Goal: Complete application form: Complete application form

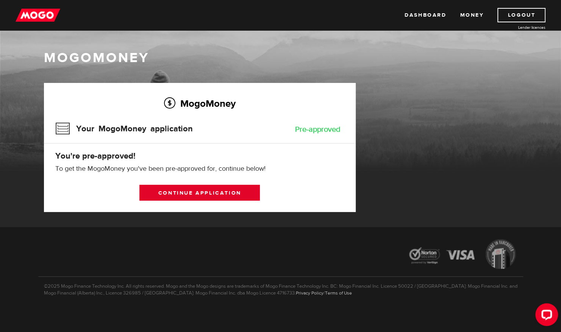
click at [229, 191] on link "Continue application" at bounding box center [199, 193] width 121 height 16
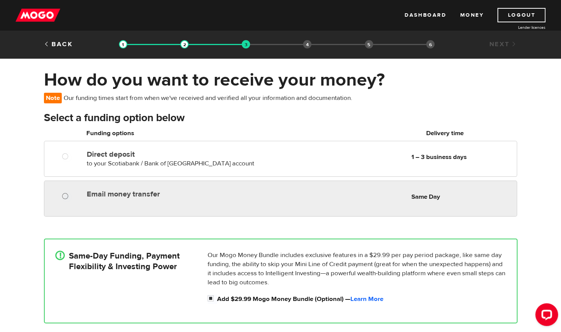
radio input "true"
click at [66, 197] on input "Email money transfer" at bounding box center [66, 197] width 9 height 9
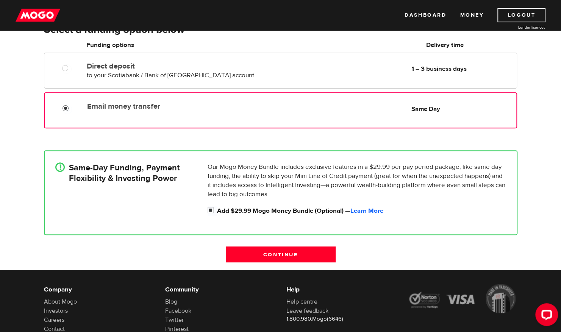
scroll to position [89, 0]
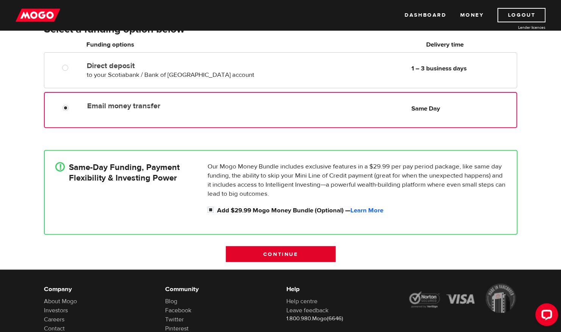
click at [293, 252] on input "Continue" at bounding box center [281, 254] width 110 height 16
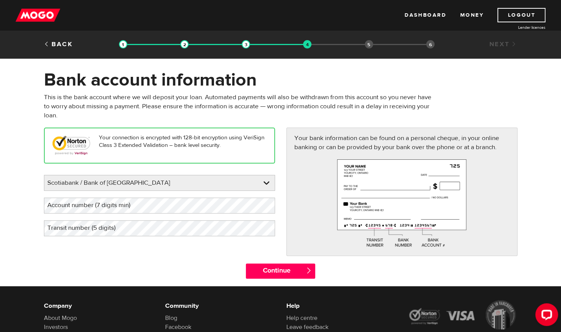
click at [140, 205] on label "Account number (7 digits min)" at bounding box center [95, 206] width 102 height 16
click at [78, 231] on label "Transit number (5 digits)" at bounding box center [87, 229] width 87 height 16
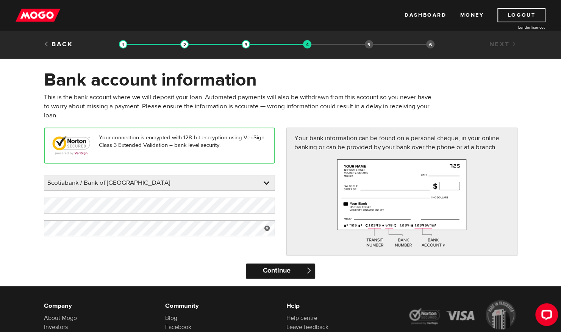
click at [296, 270] on input "Continue" at bounding box center [280, 271] width 69 height 15
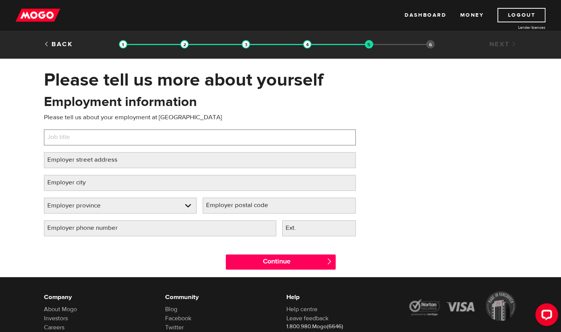
click at [201, 137] on input "Job title" at bounding box center [200, 138] width 312 height 16
type input "Respite Facilitator"
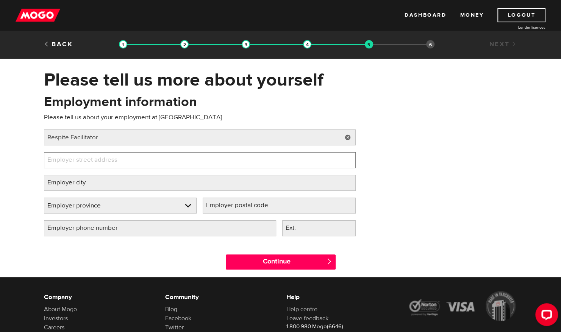
click at [163, 161] on input "Employer street address" at bounding box center [200, 160] width 312 height 16
type input "3280 Schmon Parkway"
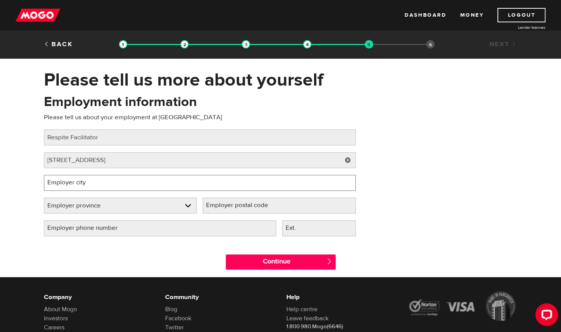
click at [132, 188] on input "Employer city" at bounding box center [200, 183] width 312 height 16
type input "Thorold"
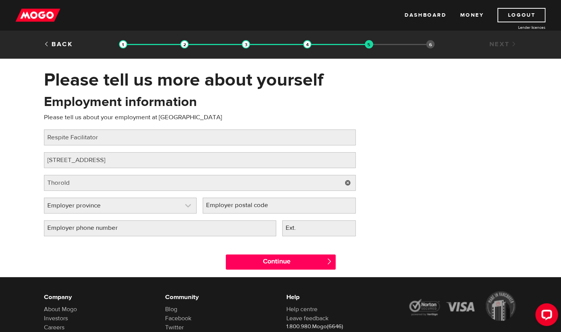
click at [54, 202] on link at bounding box center [120, 205] width 152 height 15
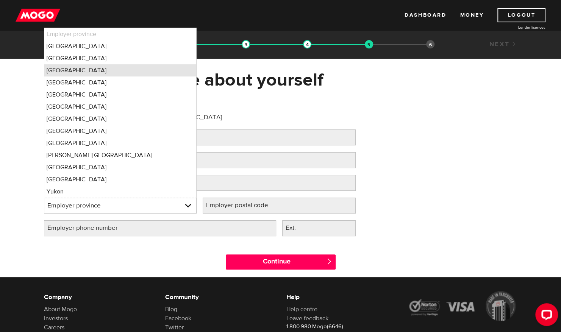
click at [103, 74] on li "Ontario" at bounding box center [120, 70] width 152 height 12
select select "ON"
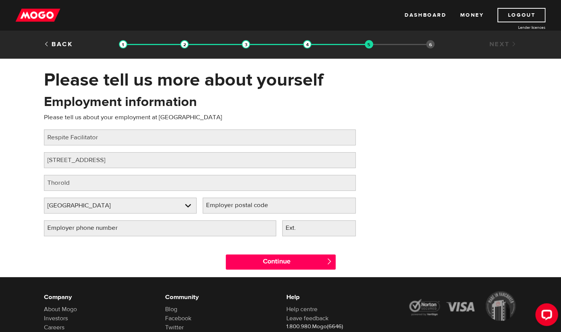
click at [227, 202] on label "Employer postal code" at bounding box center [243, 206] width 81 height 16
click at [227, 202] on input "Employer postal code" at bounding box center [279, 206] width 153 height 16
type input "l"
type input "L2V4Y6"
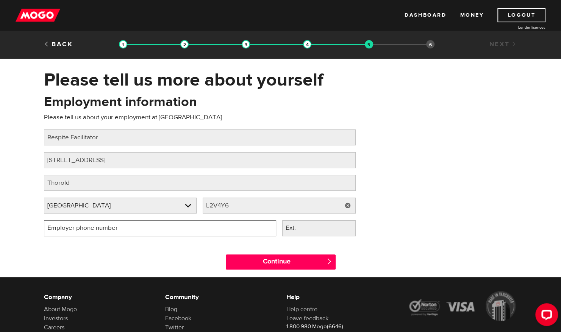
click at [167, 229] on input "Employer phone number" at bounding box center [160, 229] width 232 height 16
type input "(905) 684-6918"
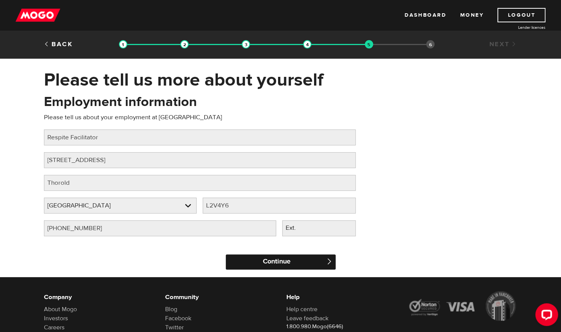
click at [260, 264] on input "Continue" at bounding box center [281, 262] width 110 height 15
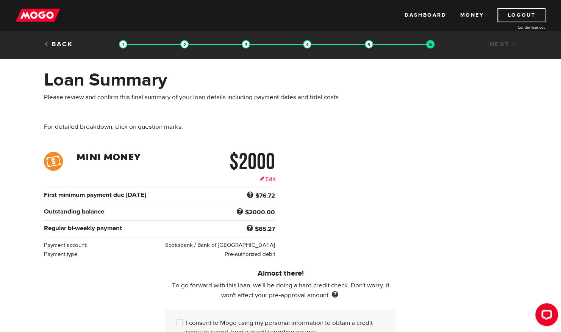
click at [269, 178] on link "Edit" at bounding box center [268, 179] width 16 height 8
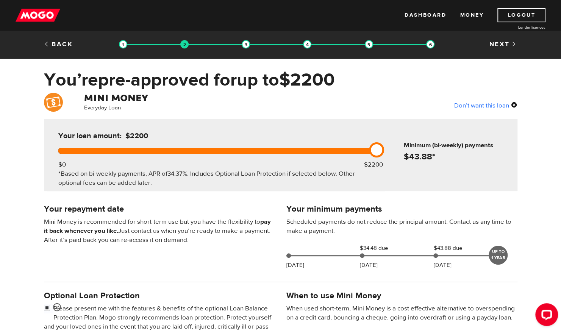
drag, startPoint x: 350, startPoint y: 151, endPoint x: 406, endPoint y: 140, distance: 57.1
click at [406, 140] on div "Your loan amount: $2200 $0 $2200 *Based on bi-weekly payments, APR of 34.37% . …" at bounding box center [281, 155] width 474 height 72
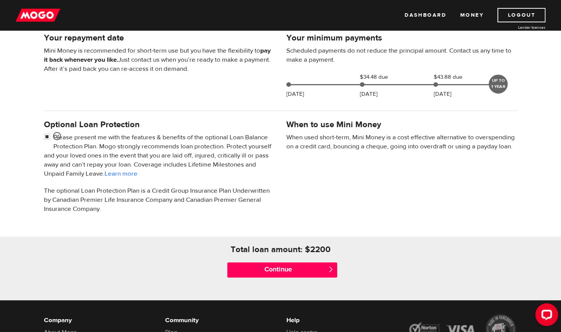
scroll to position [171, 0]
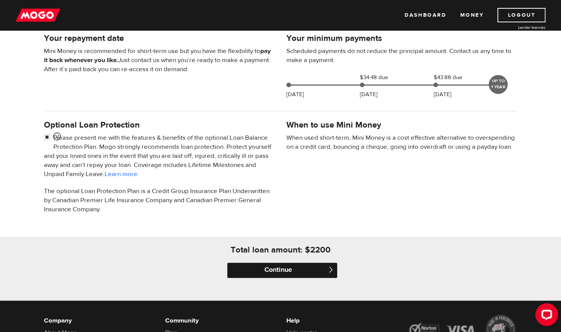
click at [299, 269] on input "Continue" at bounding box center [282, 270] width 110 height 15
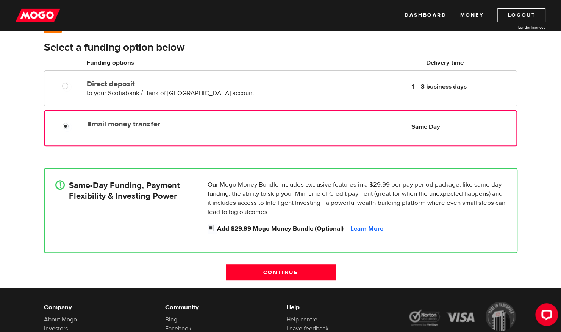
scroll to position [50, 0]
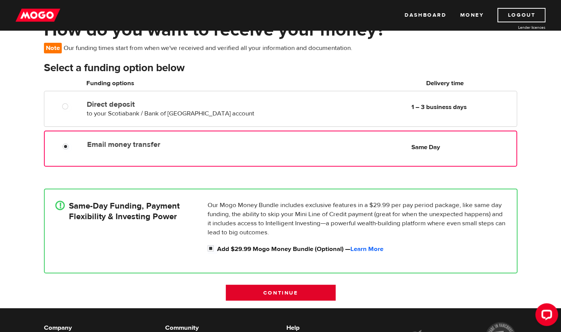
click at [301, 289] on input "Continue" at bounding box center [281, 293] width 110 height 16
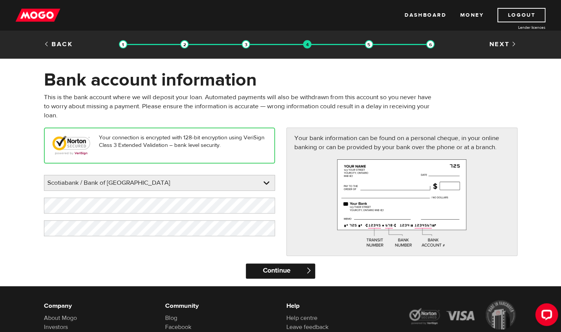
click at [274, 267] on input "Continue" at bounding box center [280, 271] width 69 height 15
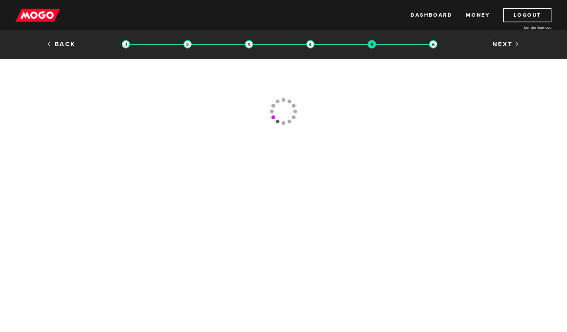
type input "[PHONE_NUMBER]"
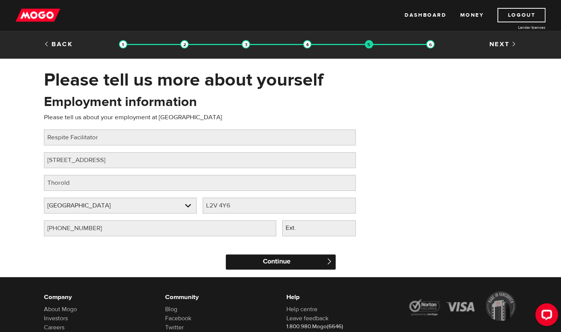
click at [291, 257] on input "Continue" at bounding box center [281, 262] width 110 height 15
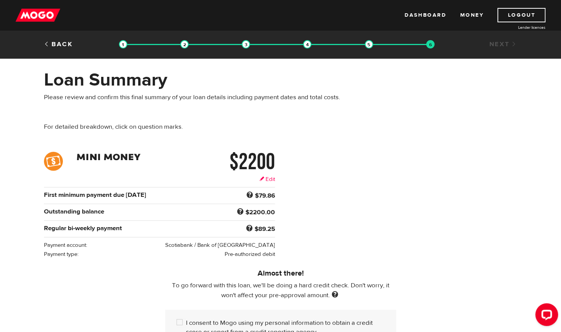
click at [269, 177] on link "Edit" at bounding box center [268, 179] width 16 height 8
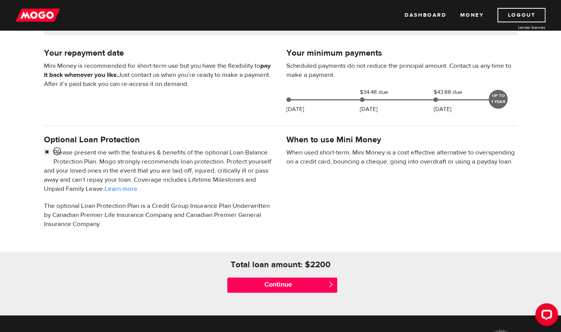
scroll to position [161, 0]
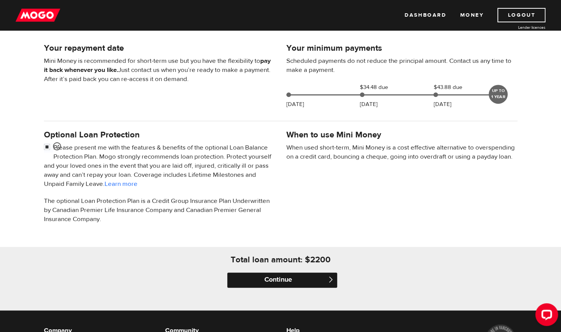
click at [288, 277] on input "Continue" at bounding box center [282, 280] width 110 height 15
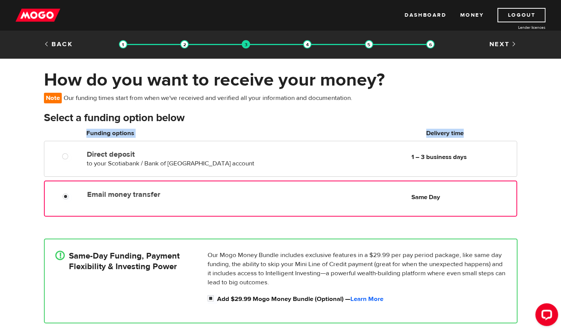
drag, startPoint x: 557, startPoint y: 122, endPoint x: 558, endPoint y: 128, distance: 6.9
click at [558, 128] on div "How do you want to receive your money? Note Our funding times start from when w…" at bounding box center [280, 214] width 561 height 290
drag, startPoint x: 558, startPoint y: 128, endPoint x: 533, endPoint y: 137, distance: 26.5
click at [533, 137] on div "How do you want to receive your money? Note Our funding times start from when w…" at bounding box center [280, 214] width 561 height 290
click at [523, 109] on div "Note Our funding times start from when we've received and verified all your inf…" at bounding box center [280, 102] width 485 height 18
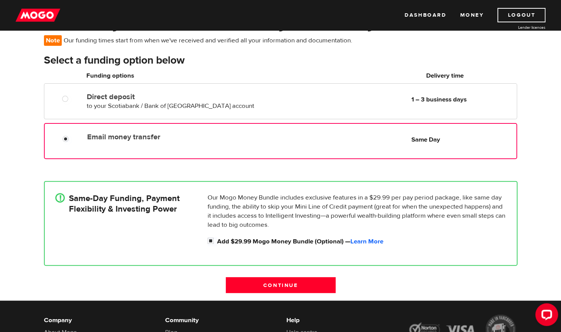
scroll to position [60, 0]
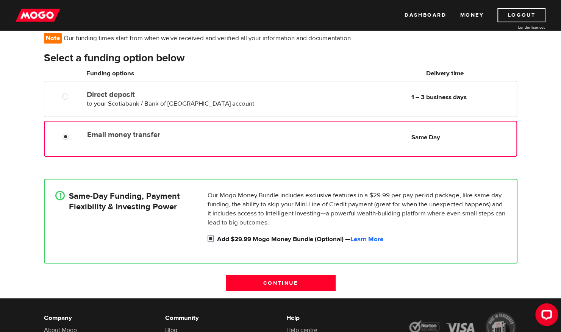
click at [211, 237] on input "Add $29.99 Mogo Money Bundle (Optional) — Learn More" at bounding box center [212, 239] width 9 height 9
checkbox input "false"
radio input "false"
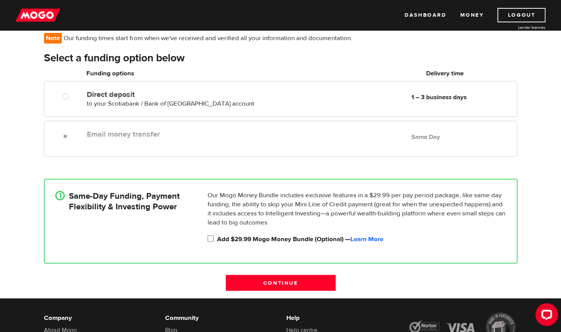
click at [247, 139] on div "Email money transfer Delivery in Same Day Same Day" at bounding box center [300, 134] width 433 height 15
click at [208, 238] on input "Add $29.99 Mogo Money Bundle (Optional) — Learn More" at bounding box center [212, 239] width 9 height 9
checkbox input "true"
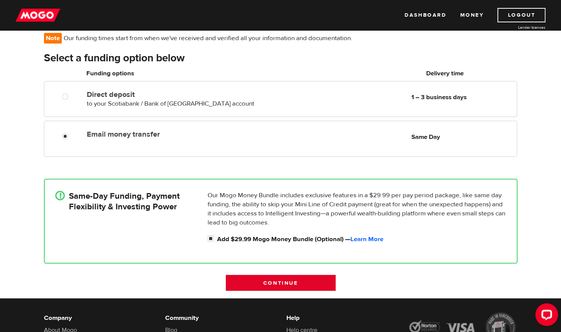
click at [285, 282] on input "Continue" at bounding box center [281, 283] width 110 height 16
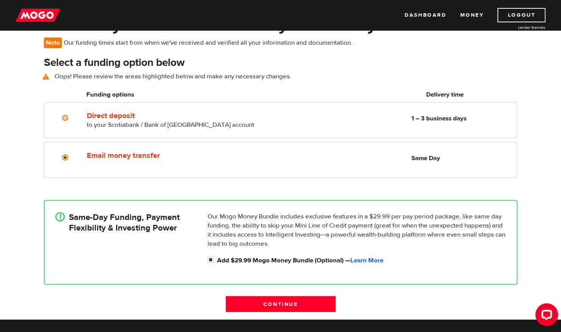
scroll to position [55, 0]
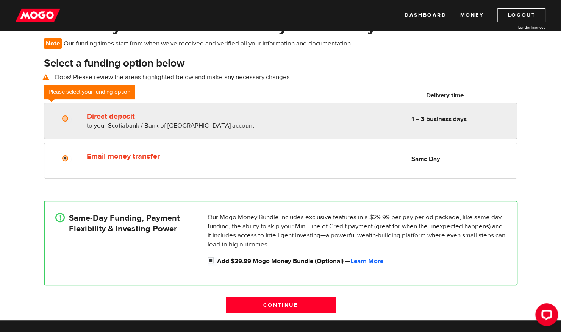
radio input "true"
click at [65, 120] on input "Direct deposit" at bounding box center [66, 119] width 9 height 9
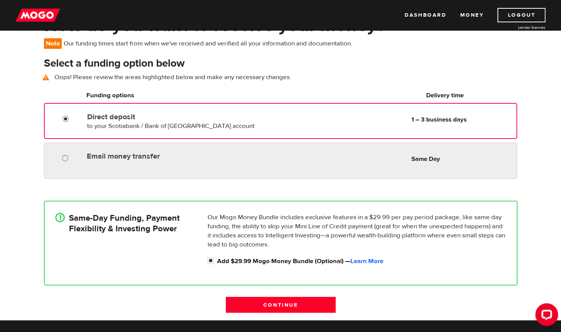
radio input "true"
click at [64, 158] on input "Email money transfer" at bounding box center [66, 159] width 9 height 9
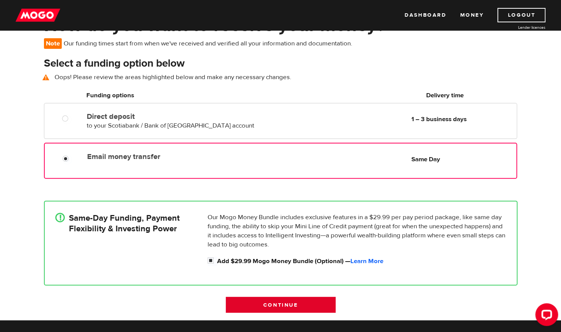
click at [291, 306] on input "Continue" at bounding box center [281, 305] width 110 height 16
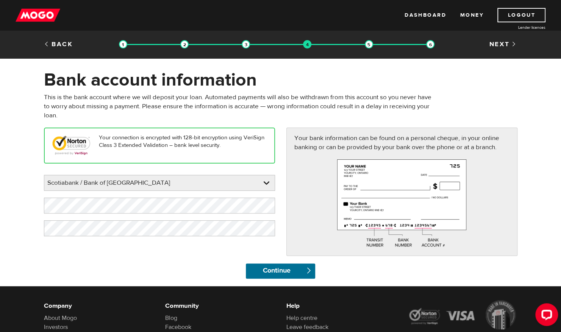
click at [299, 278] on input "Continue" at bounding box center [280, 271] width 69 height 15
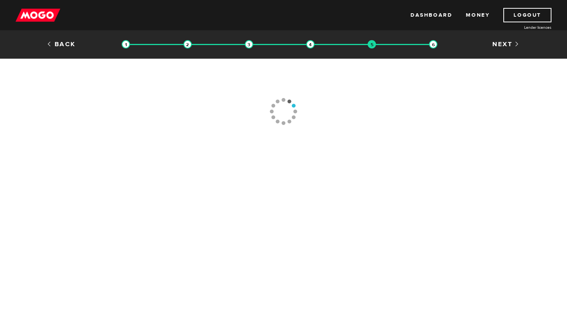
type input "[PHONE_NUMBER]"
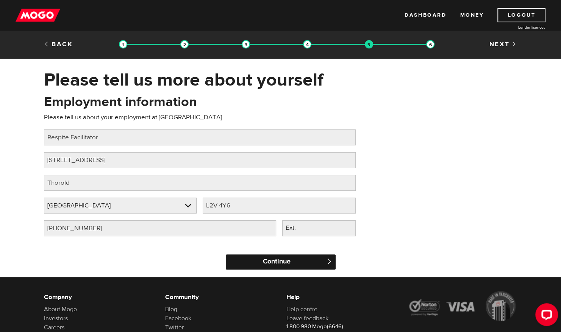
click at [298, 261] on input "Continue" at bounding box center [281, 262] width 110 height 15
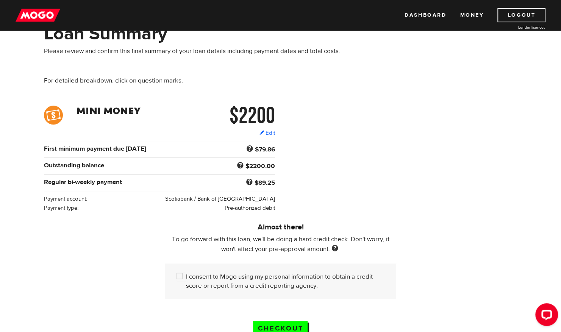
scroll to position [49, 0]
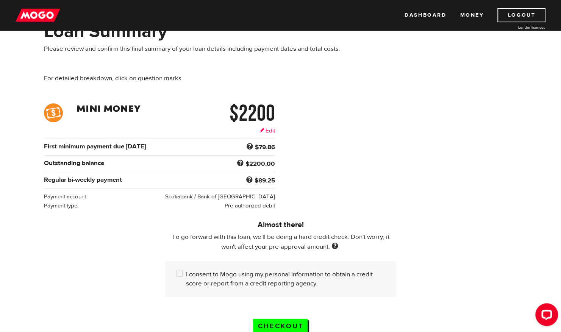
click at [269, 128] on link "Edit" at bounding box center [268, 131] width 16 height 8
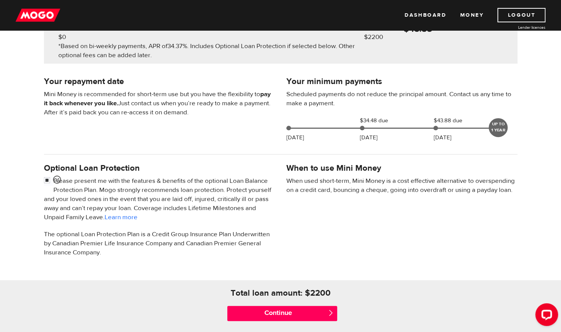
scroll to position [132, 0]
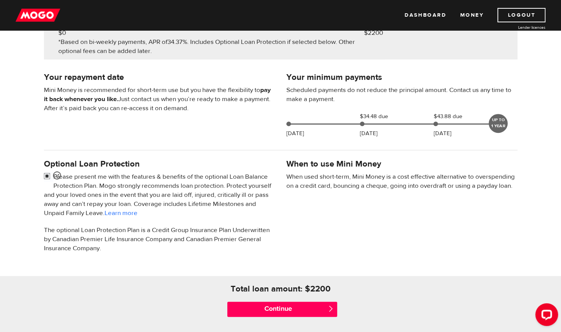
click at [46, 175] on input "checkbox" at bounding box center [48, 176] width 9 height 9
checkbox input "false"
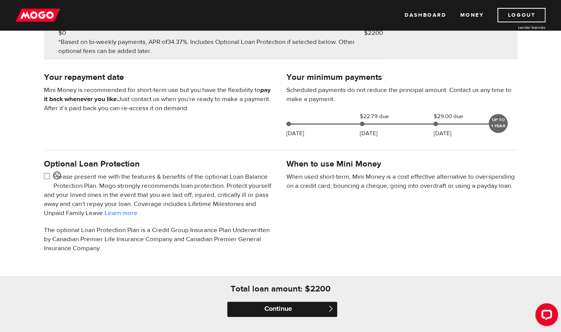
click at [302, 308] on input "Continue" at bounding box center [282, 309] width 110 height 15
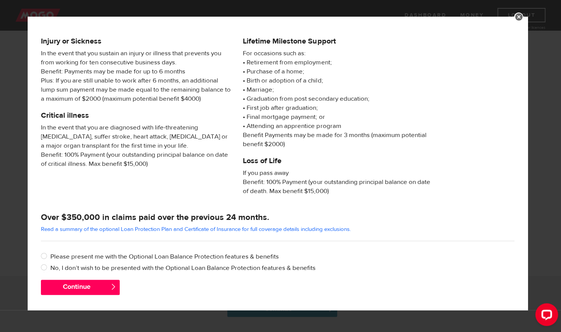
scroll to position [81, 0]
click at [523, 16] on link at bounding box center [518, 17] width 9 height 9
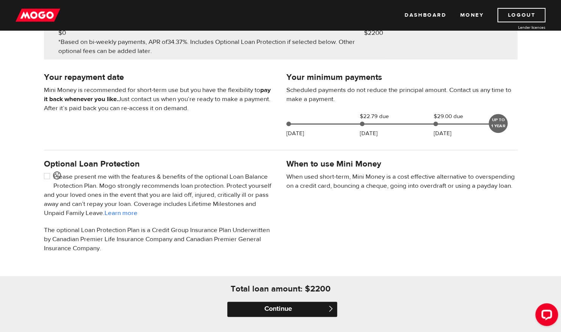
click at [305, 307] on input "Continue" at bounding box center [282, 309] width 110 height 15
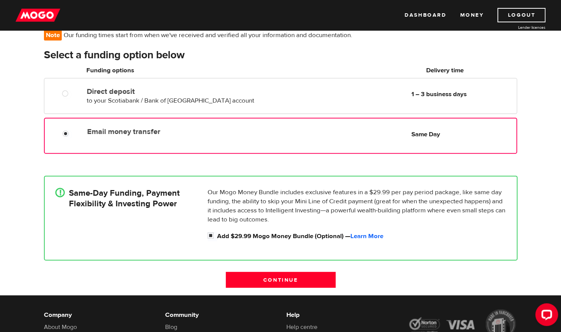
scroll to position [73, 0]
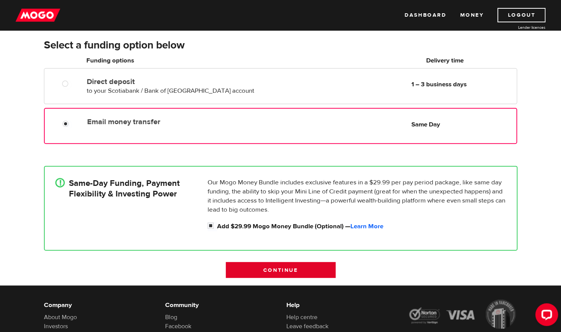
click at [279, 271] on input "Continue" at bounding box center [281, 270] width 110 height 16
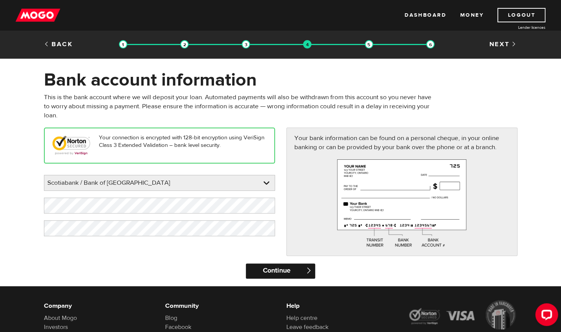
click at [291, 272] on input "Continue" at bounding box center [280, 271] width 69 height 15
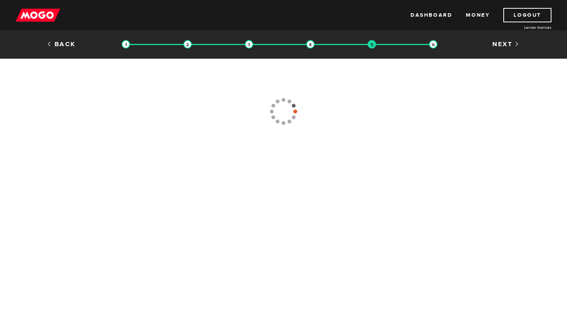
type input "[PHONE_NUMBER]"
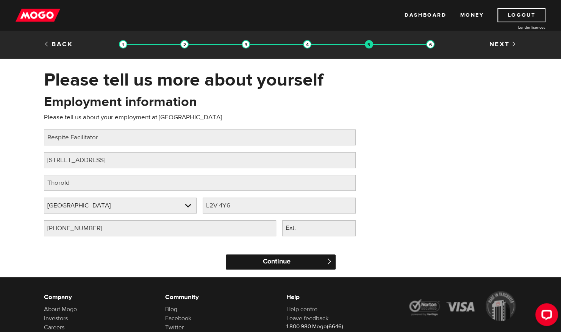
click at [295, 259] on input "Continue" at bounding box center [281, 262] width 110 height 15
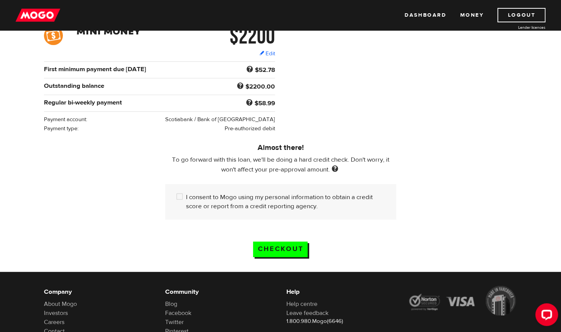
scroll to position [126, 0]
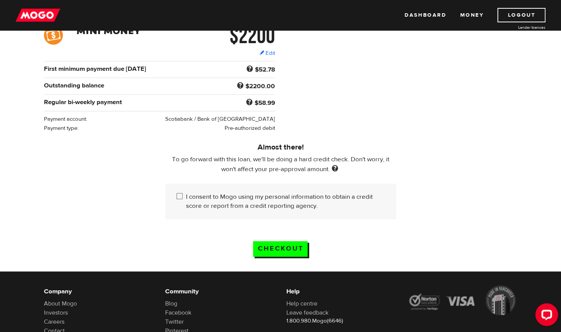
click at [179, 194] on input "I consent to Mogo using my personal information to obtain a credit score or rep…" at bounding box center [181, 197] width 9 height 9
checkbox input "true"
click at [279, 246] on input "Checkout" at bounding box center [280, 249] width 55 height 16
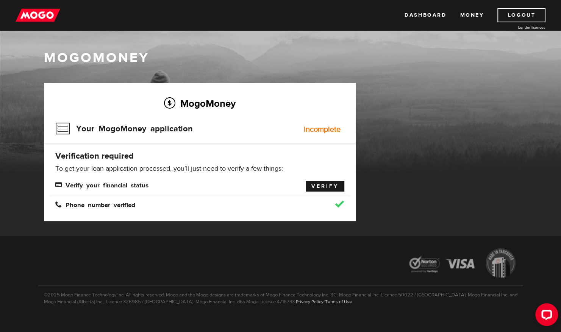
click at [323, 188] on link "Verify" at bounding box center [325, 186] width 39 height 11
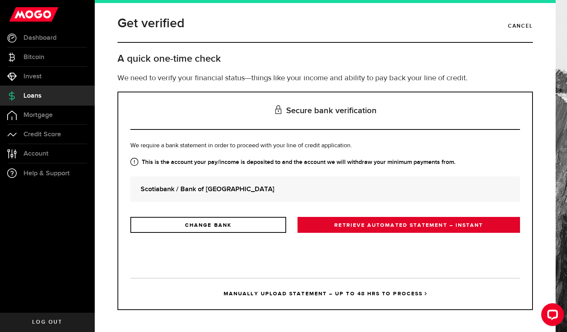
click at [412, 225] on link "RETRIEVE AUTOMATED STATEMENT – INSTANT" at bounding box center [408, 225] width 222 height 16
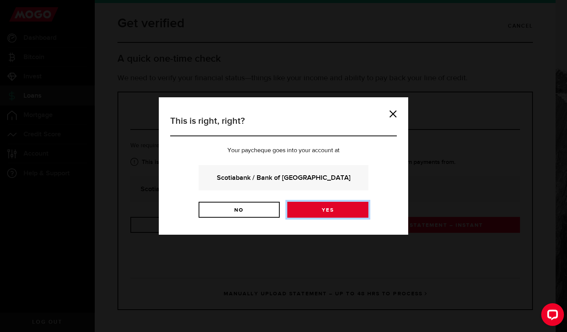
click at [338, 204] on link "Yes" at bounding box center [327, 210] width 81 height 16
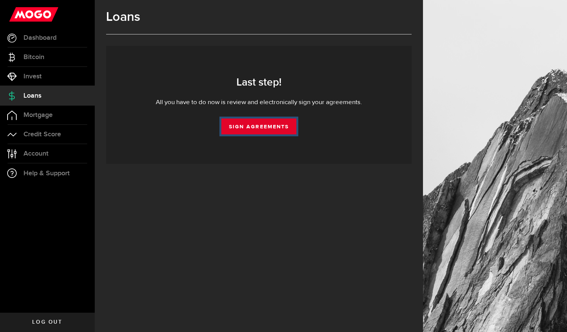
click at [266, 127] on link "Sign Agreements" at bounding box center [258, 127] width 75 height 16
